Goal: Transaction & Acquisition: Purchase product/service

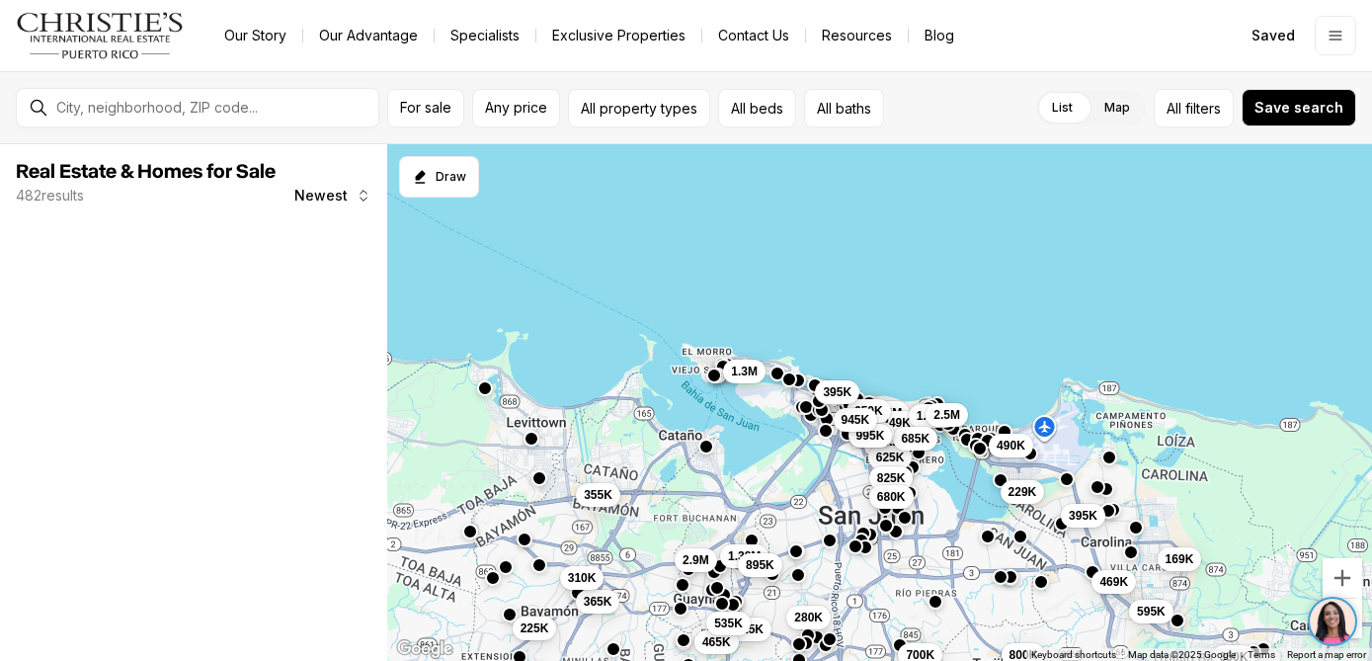
click at [313, 194] on span "Newest" at bounding box center [320, 196] width 53 height 16
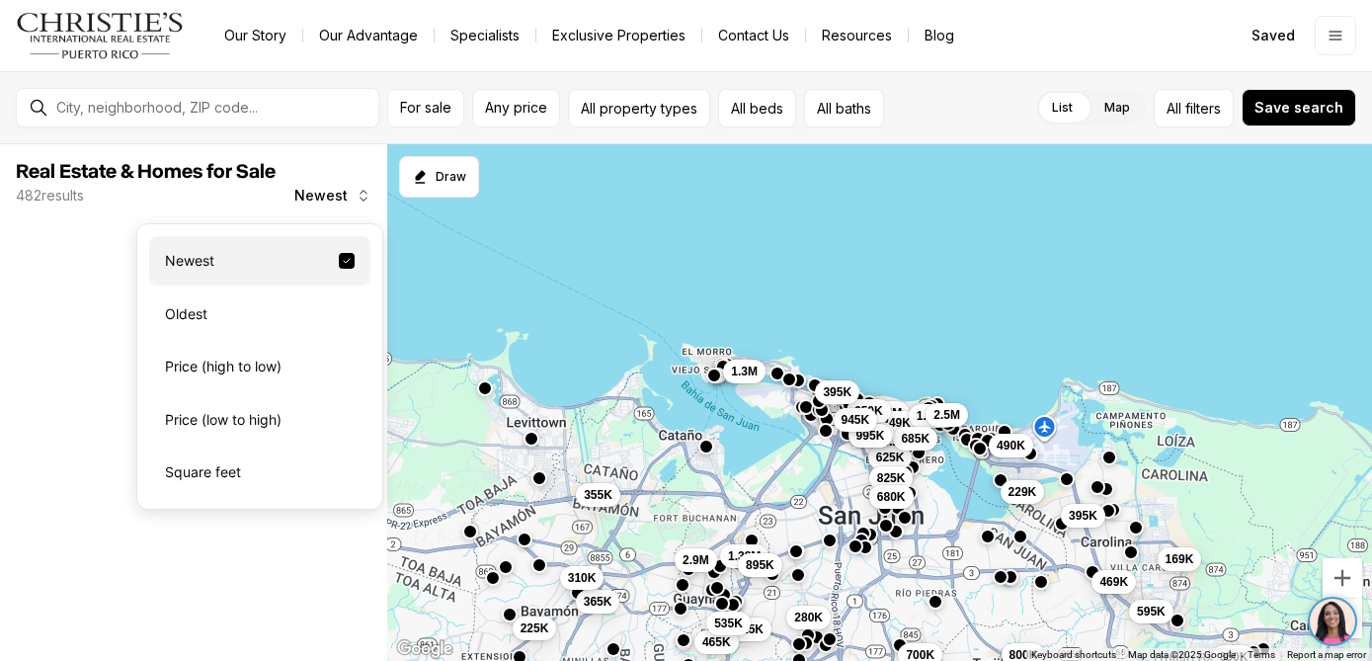
click at [233, 266] on div "Newest" at bounding box center [259, 260] width 221 height 49
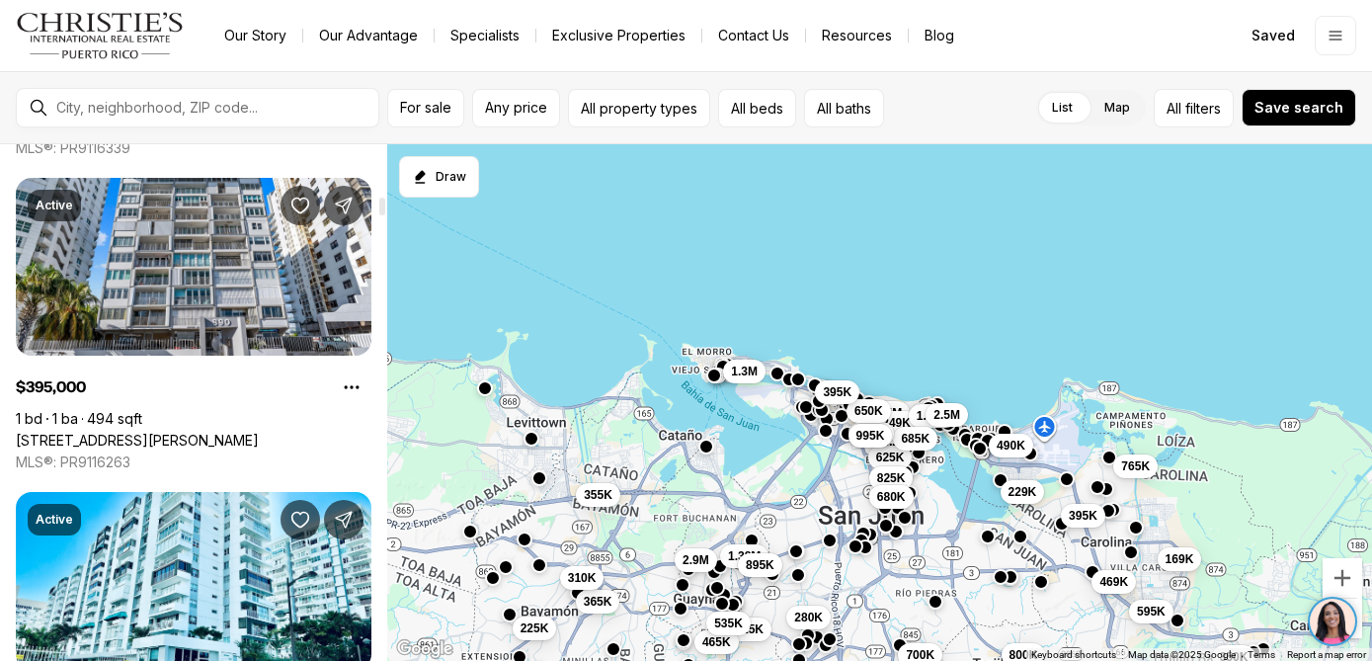
scroll to position [1605, 0]
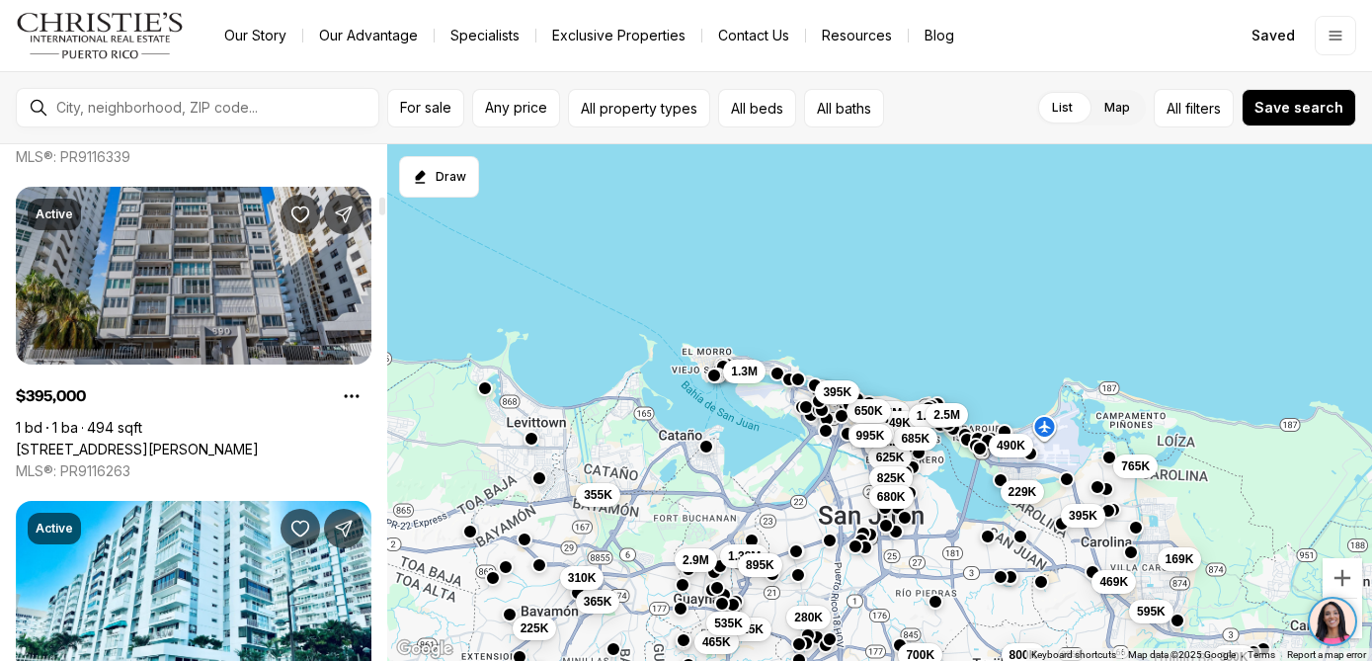
click at [182, 441] on link "890 AVE ASHFORD #1, SAN JUAN PR, 00907" at bounding box center [137, 450] width 243 height 18
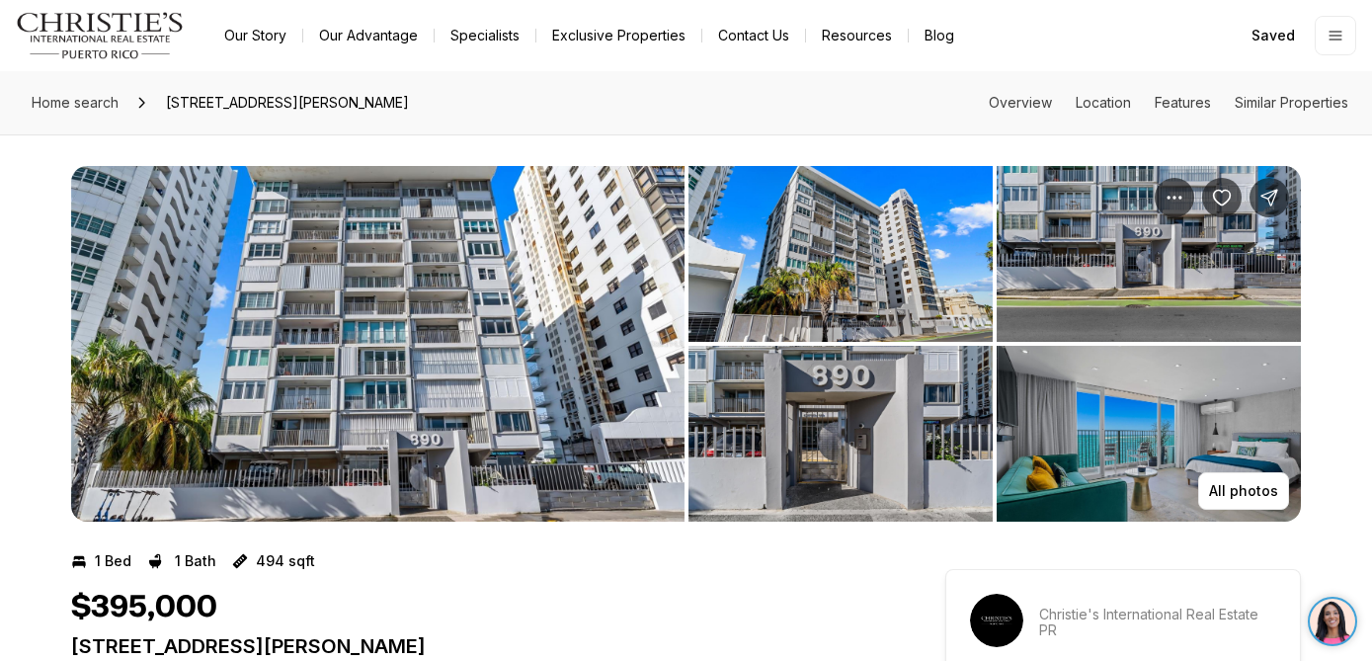
click at [1161, 427] on img "View image gallery" at bounding box center [1149, 434] width 304 height 176
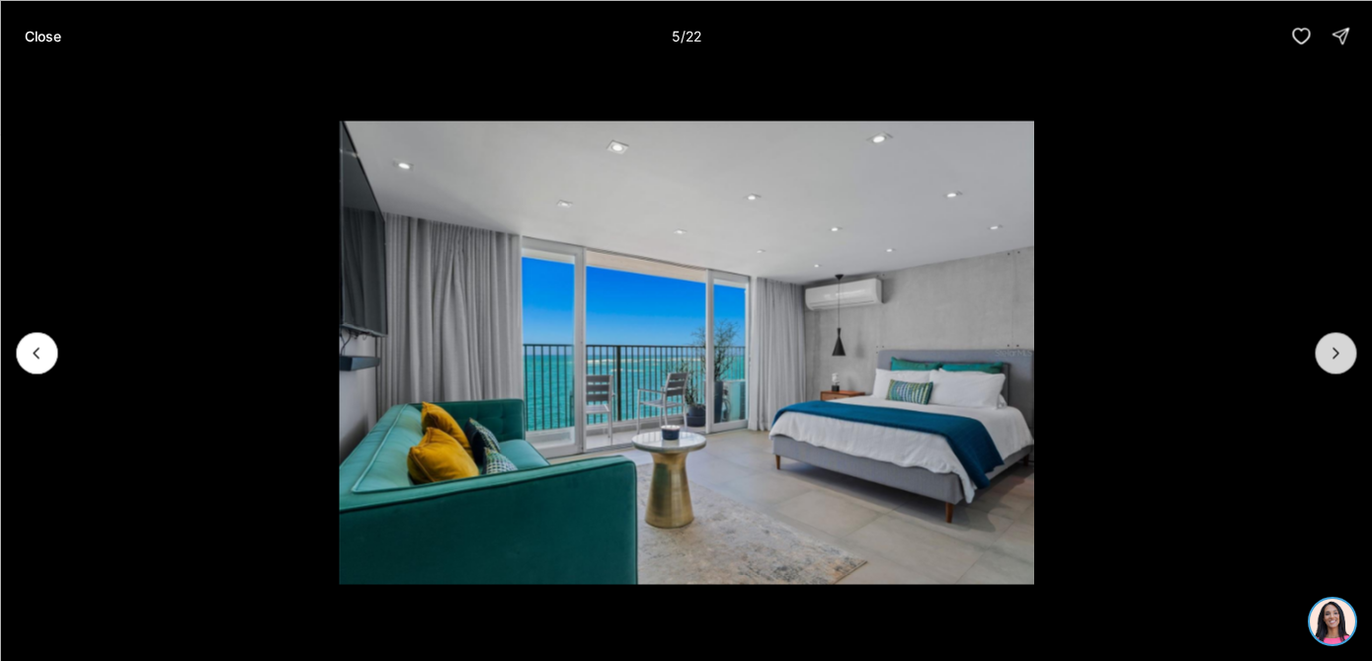
click at [1336, 357] on icon "Next slide" at bounding box center [1336, 353] width 20 height 20
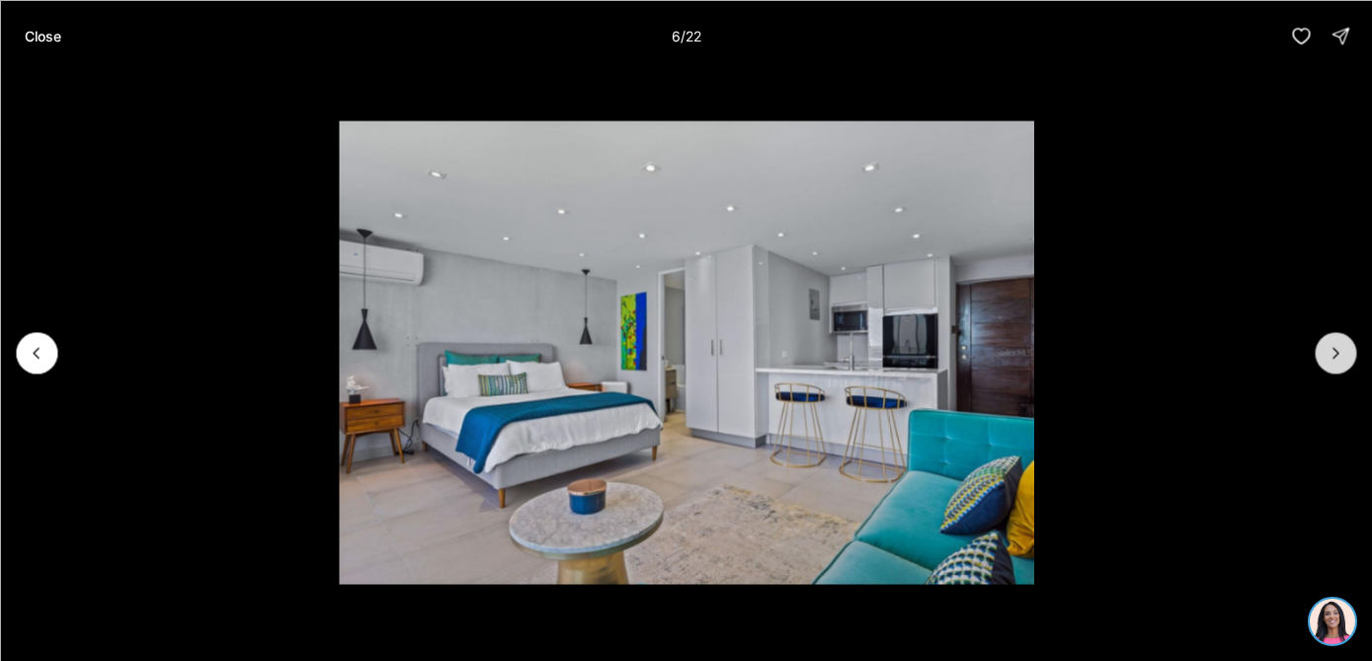
click at [1336, 357] on icon "Next slide" at bounding box center [1336, 353] width 20 height 20
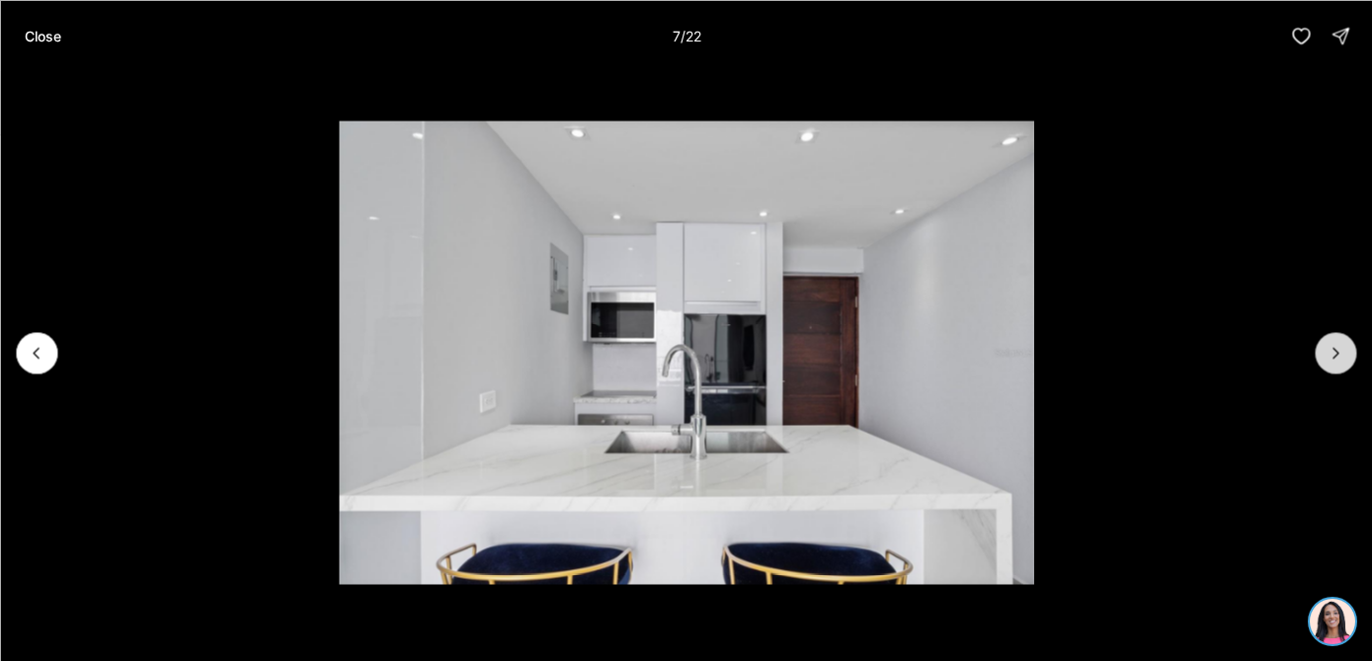
click at [1336, 357] on icon "Next slide" at bounding box center [1336, 353] width 20 height 20
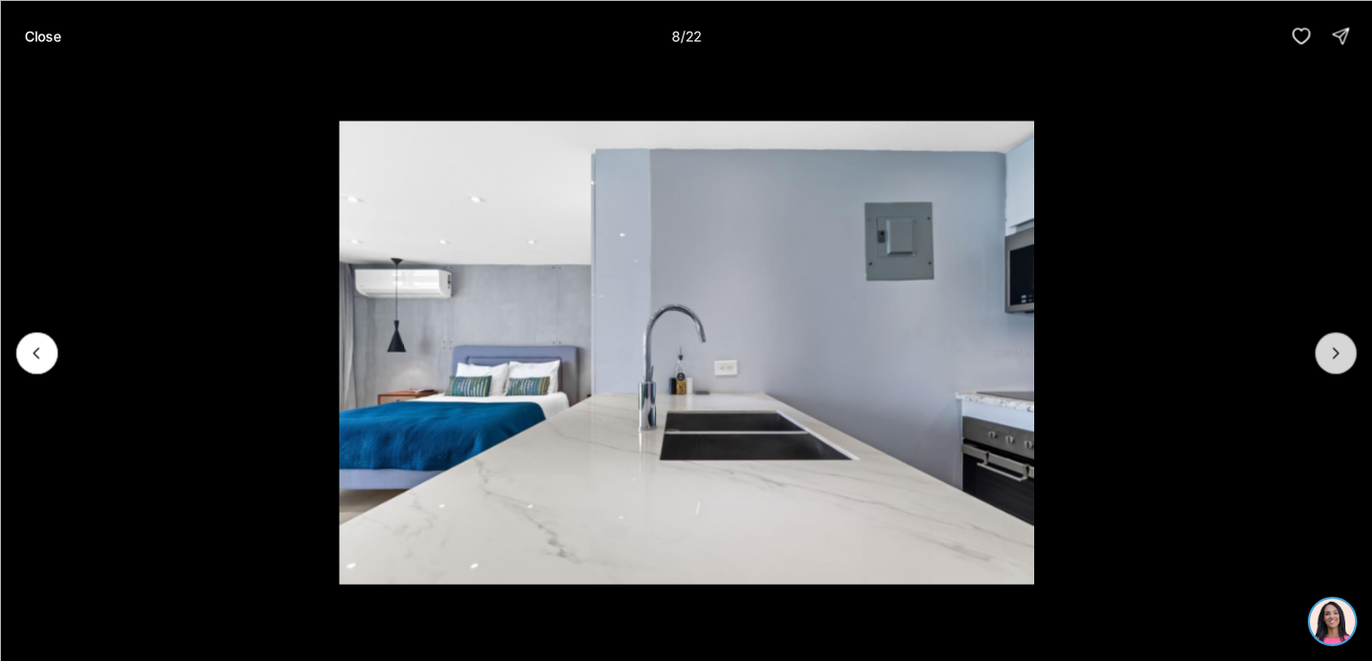
click at [1336, 358] on icon "Next slide" at bounding box center [1336, 353] width 20 height 20
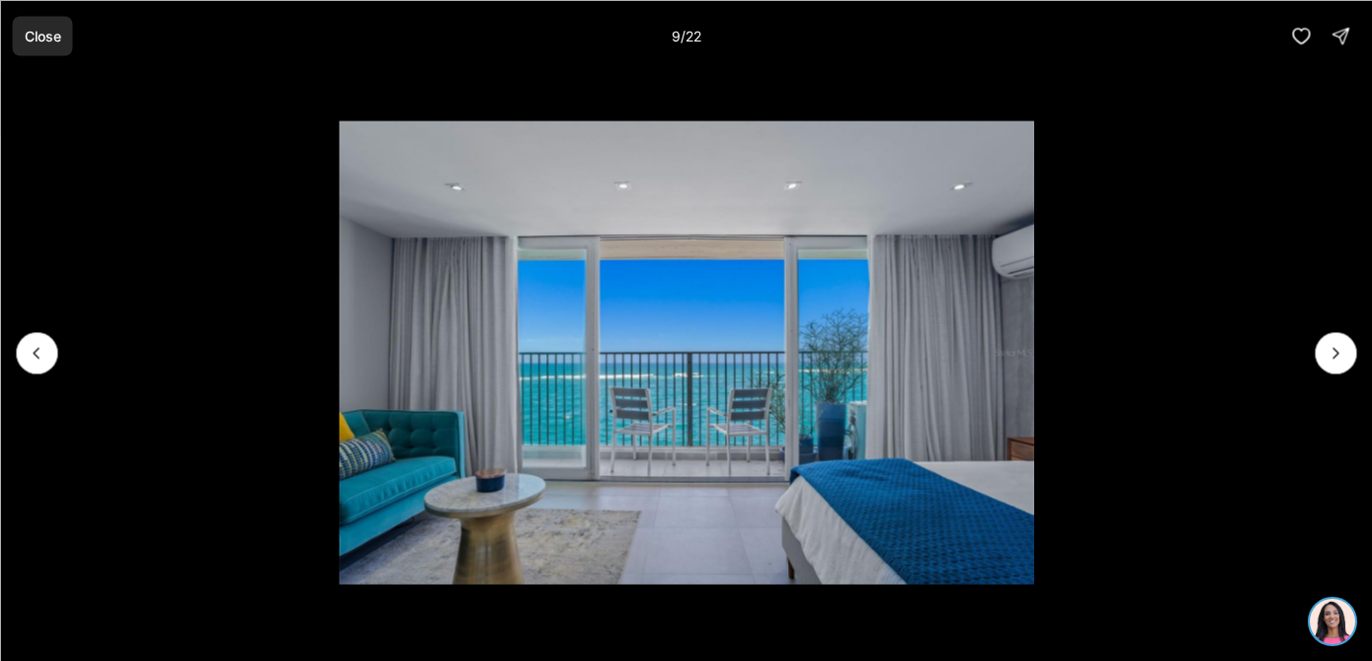
click at [33, 28] on p "Close" at bounding box center [42, 36] width 37 height 16
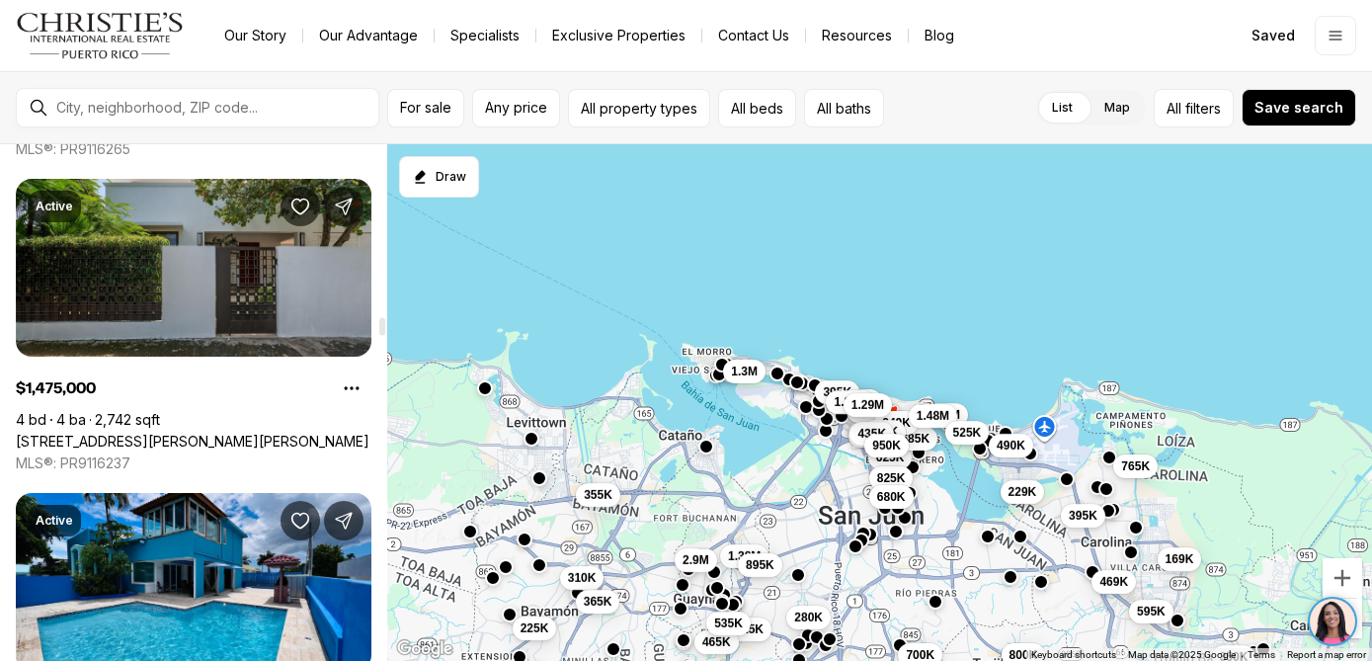
scroll to position [5387, 0]
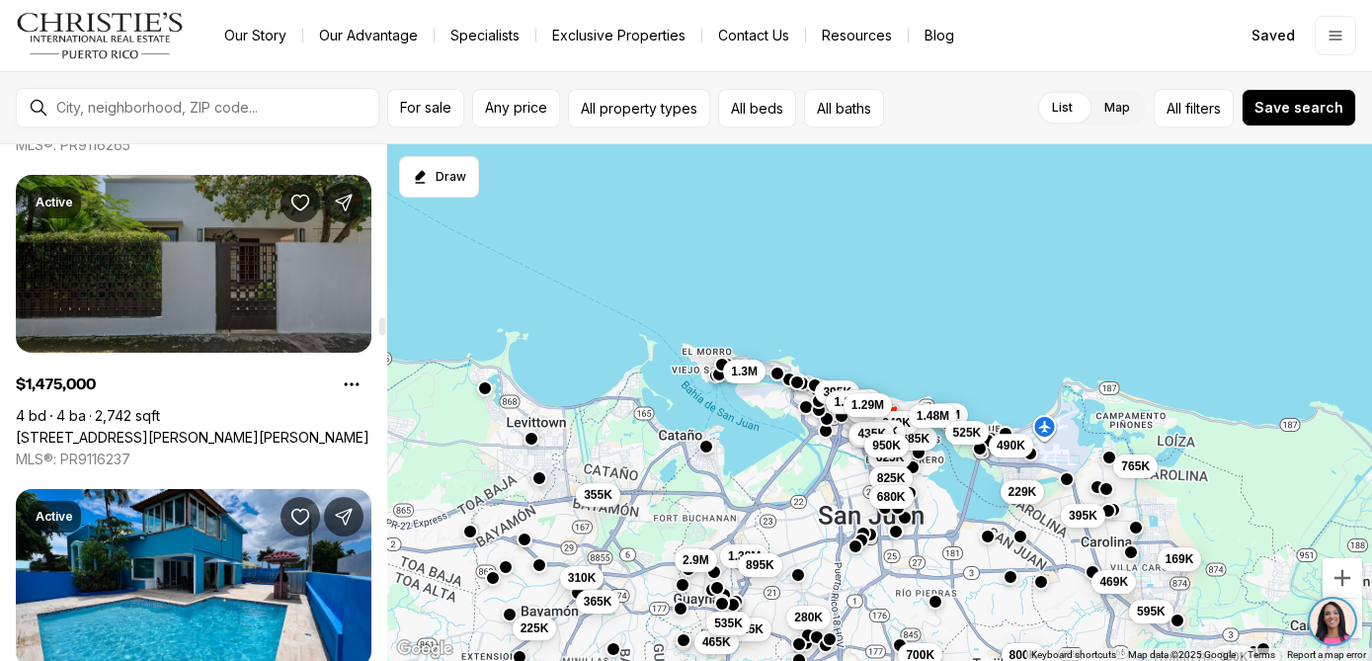
click at [257, 429] on link "2160 CALLE GENERAL PATTON, SAN JUAN PR, 00913" at bounding box center [193, 438] width 354 height 18
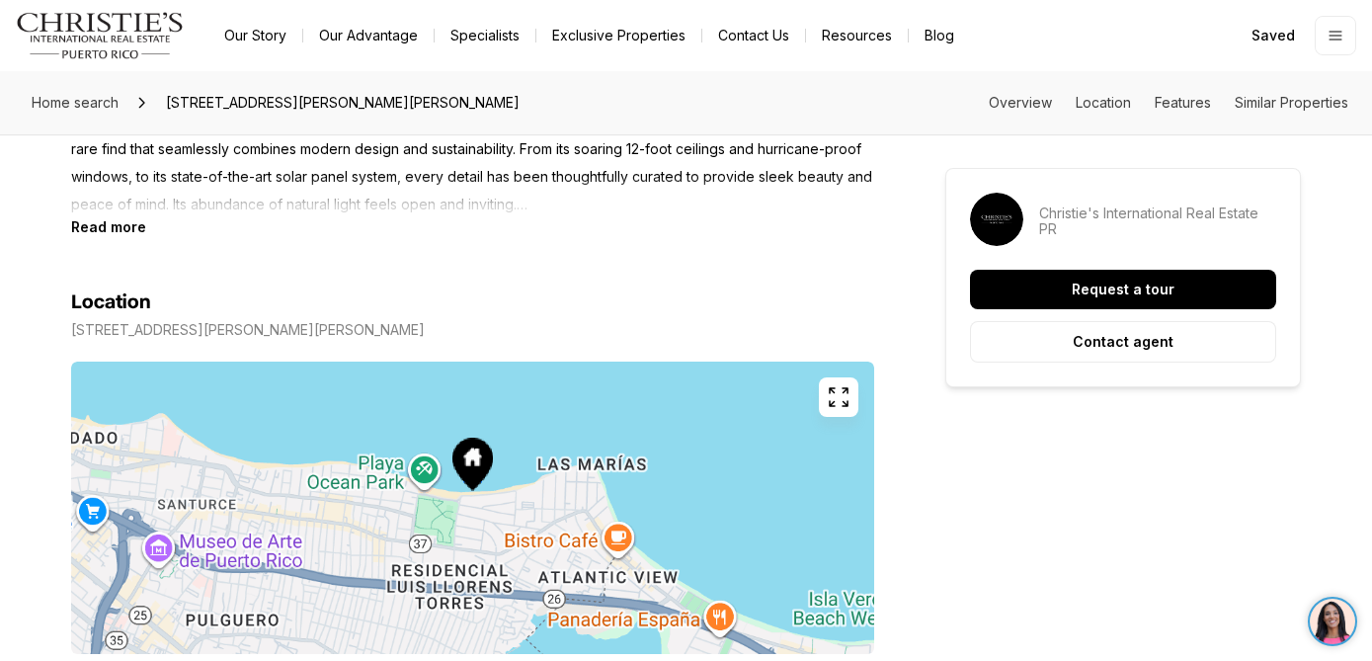
scroll to position [1025, 0]
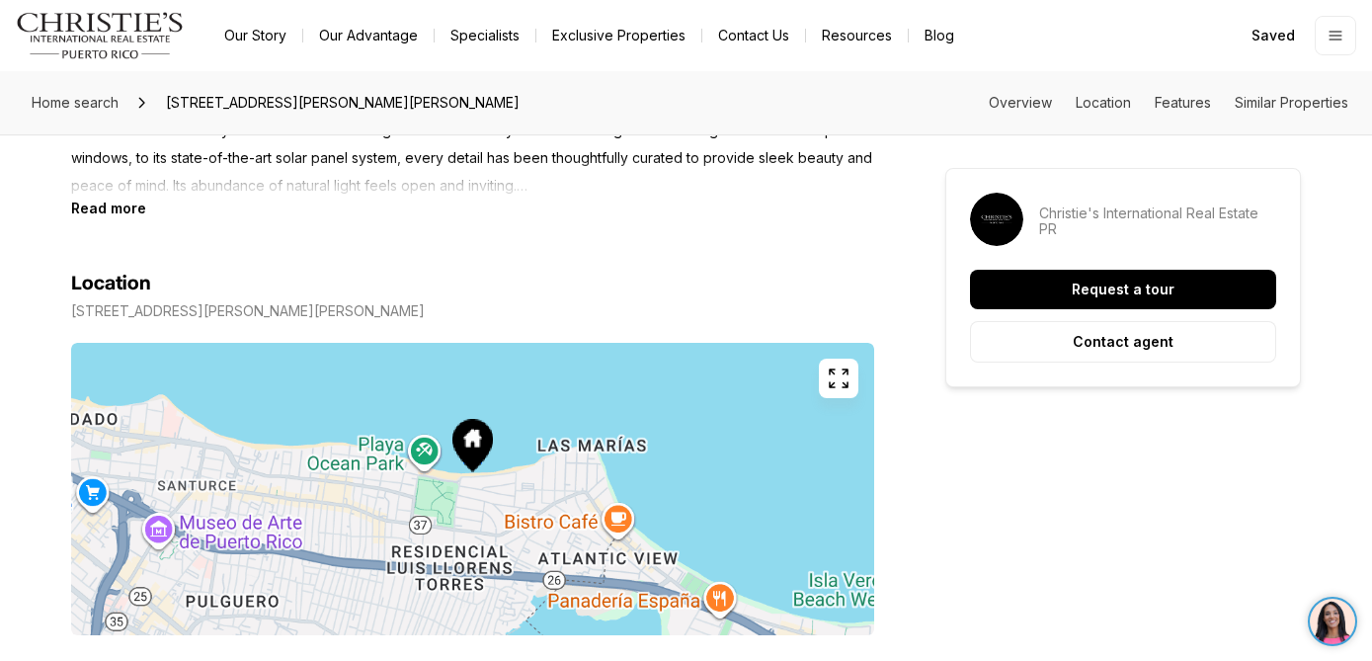
drag, startPoint x: 426, startPoint y: 312, endPoint x: 68, endPoint y: 314, distance: 357.6
copy p "[STREET_ADDRESS][PERSON_NAME][PERSON_NAME]"
